Goal: Task Accomplishment & Management: Manage account settings

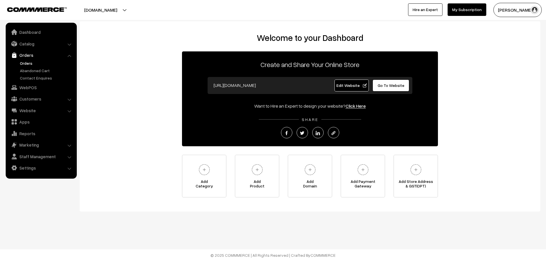
click at [32, 65] on link "Orders" at bounding box center [46, 63] width 56 height 6
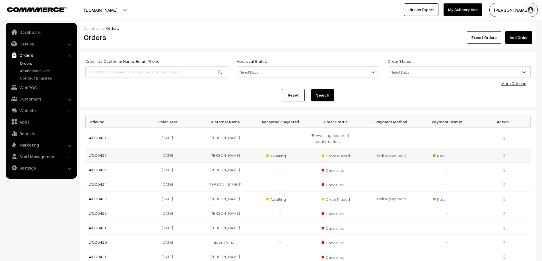
click at [99, 154] on link "#OD0426" at bounding box center [98, 155] width 18 height 5
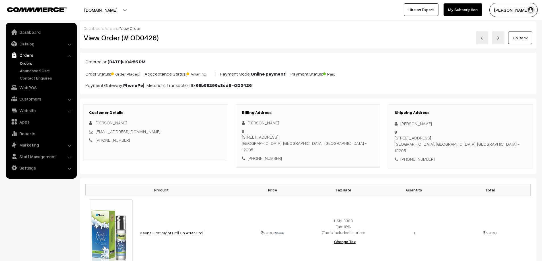
scroll to position [114, 0]
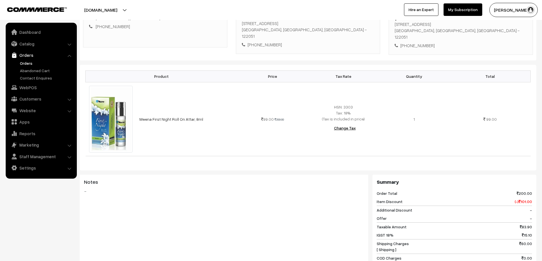
click at [29, 63] on link "Orders" at bounding box center [46, 63] width 56 height 6
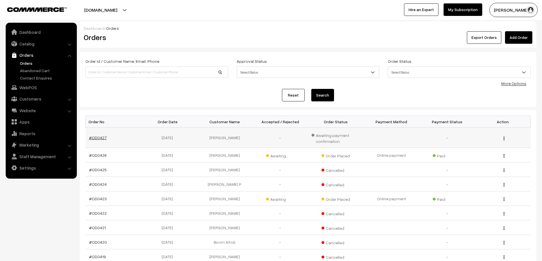
click at [102, 139] on link "#OD0427" at bounding box center [98, 137] width 18 height 5
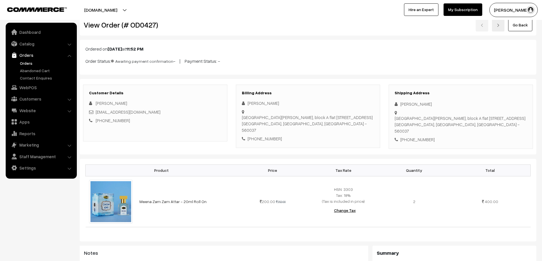
scroll to position [4, 0]
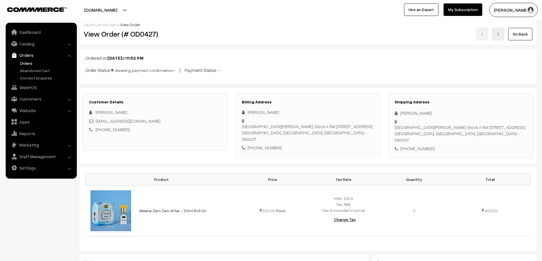
click at [30, 62] on link "Orders" at bounding box center [46, 63] width 56 height 6
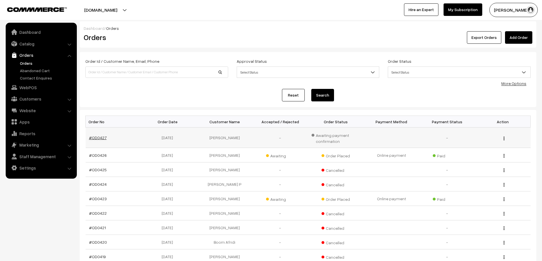
click at [98, 137] on link "#OD0427" at bounding box center [98, 137] width 18 height 5
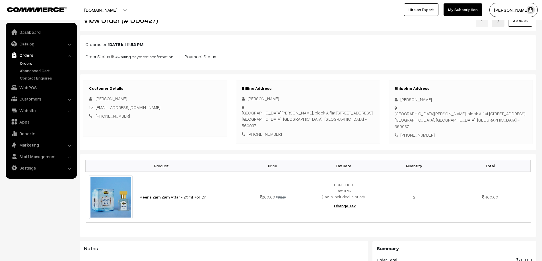
scroll to position [4, 0]
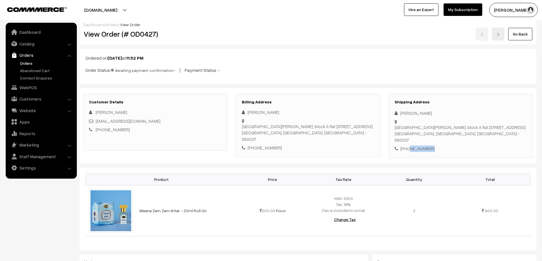
drag, startPoint x: 407, startPoint y: 137, endPoint x: 434, endPoint y: 136, distance: 27.3
click at [434, 146] on div "[PHONE_NUMBER]" at bounding box center [461, 149] width 132 height 7
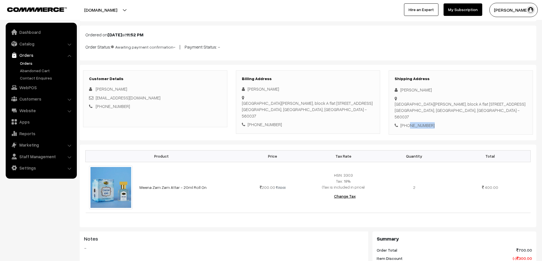
scroll to position [61, 0]
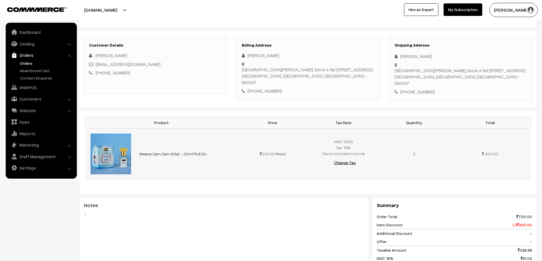
click at [249, 170] on td "200.00 350.00" at bounding box center [272, 154] width 71 height 51
click at [24, 64] on link "Orders" at bounding box center [46, 63] width 56 height 6
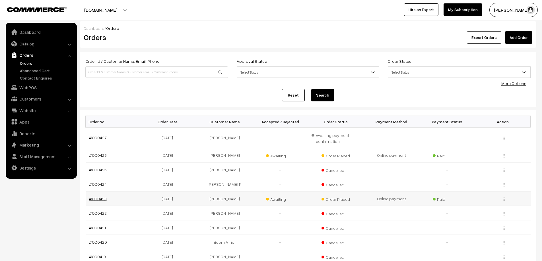
click at [100, 197] on link "#OD0423" at bounding box center [98, 199] width 18 height 5
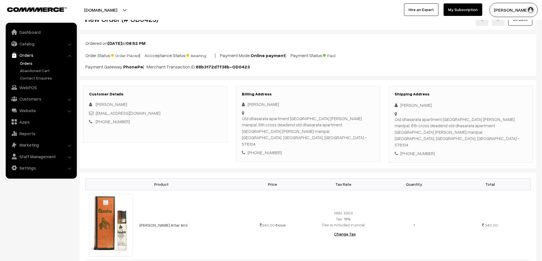
scroll to position [28, 0]
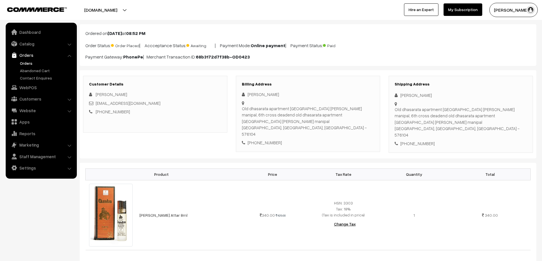
click at [25, 61] on link "Orders" at bounding box center [46, 63] width 56 height 6
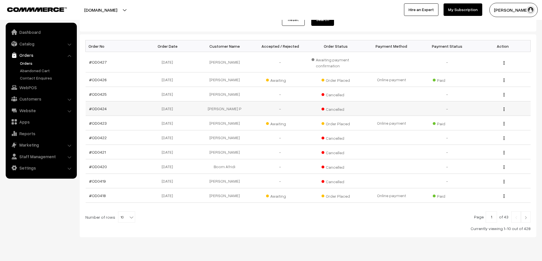
scroll to position [85, 0]
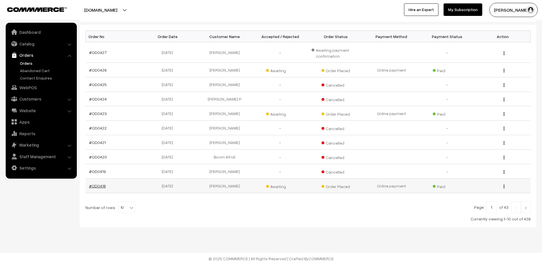
click at [97, 185] on link "#OD0418" at bounding box center [97, 186] width 17 height 5
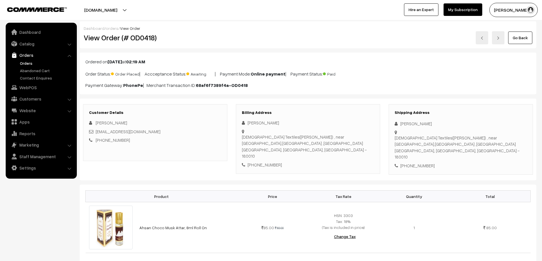
scroll to position [85, 0]
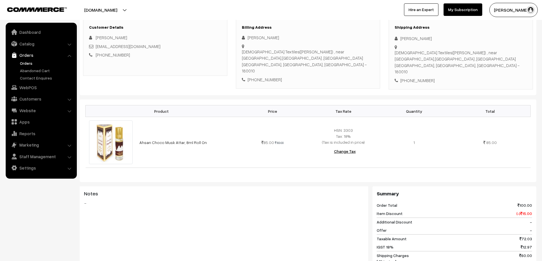
click at [24, 64] on link "Orders" at bounding box center [46, 63] width 56 height 6
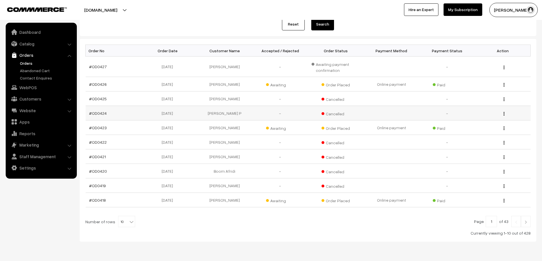
scroll to position [89, 0]
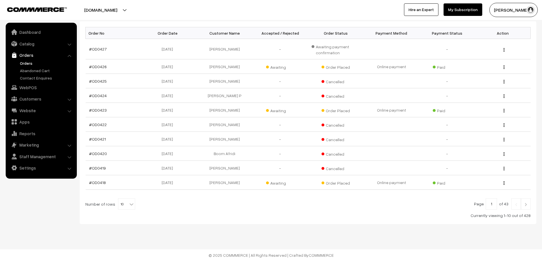
click at [525, 207] on img at bounding box center [525, 204] width 5 height 3
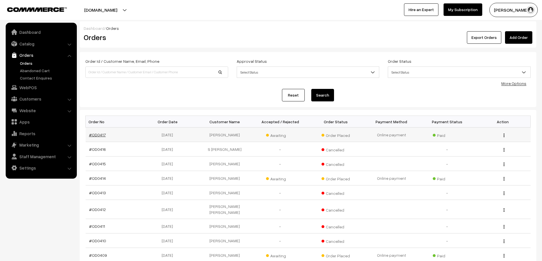
click at [92, 136] on link "#OD0417" at bounding box center [97, 135] width 17 height 5
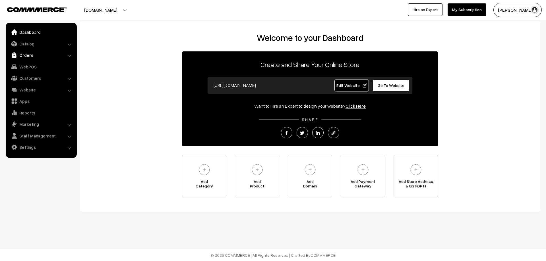
click at [28, 54] on link "Orders" at bounding box center [41, 55] width 68 height 10
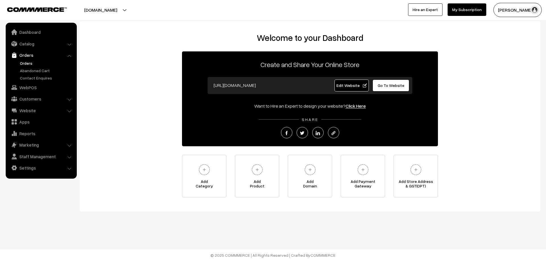
click at [30, 61] on link "Orders" at bounding box center [46, 63] width 56 height 6
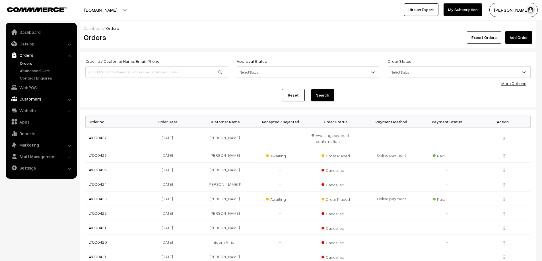
click at [31, 97] on link "Customers" at bounding box center [41, 99] width 68 height 10
click at [31, 85] on link "Customers" at bounding box center [46, 86] width 56 height 6
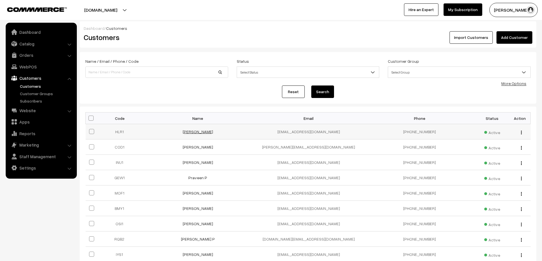
click at [202, 133] on link "[PERSON_NAME]" at bounding box center [198, 131] width 30 height 5
